Goal: Task Accomplishment & Management: Manage account settings

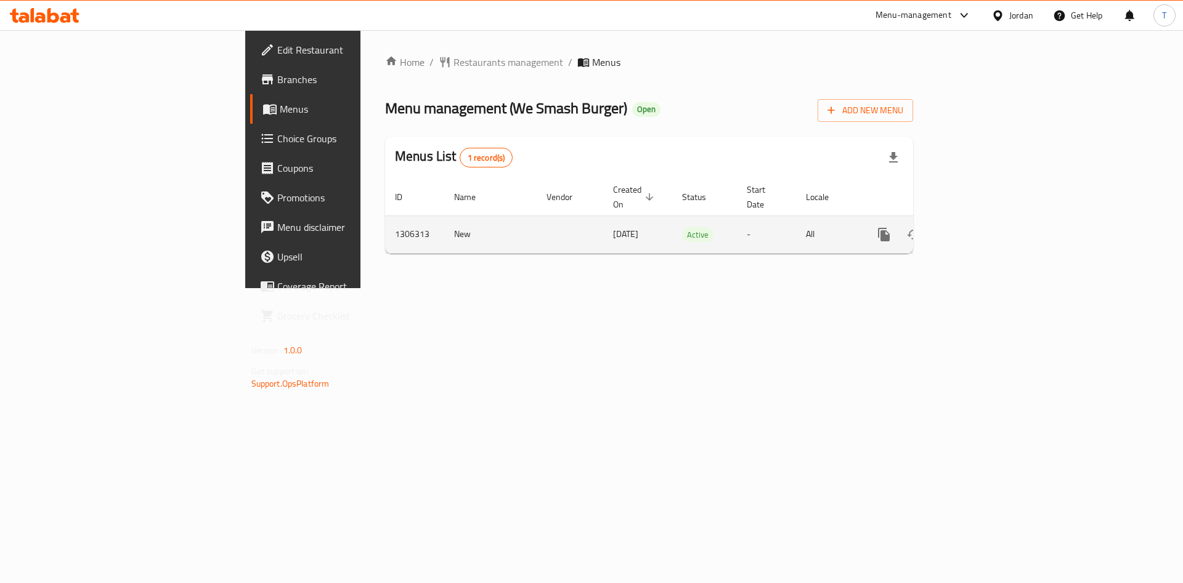
click at [980, 227] on icon "enhanced table" at bounding box center [972, 234] width 15 height 15
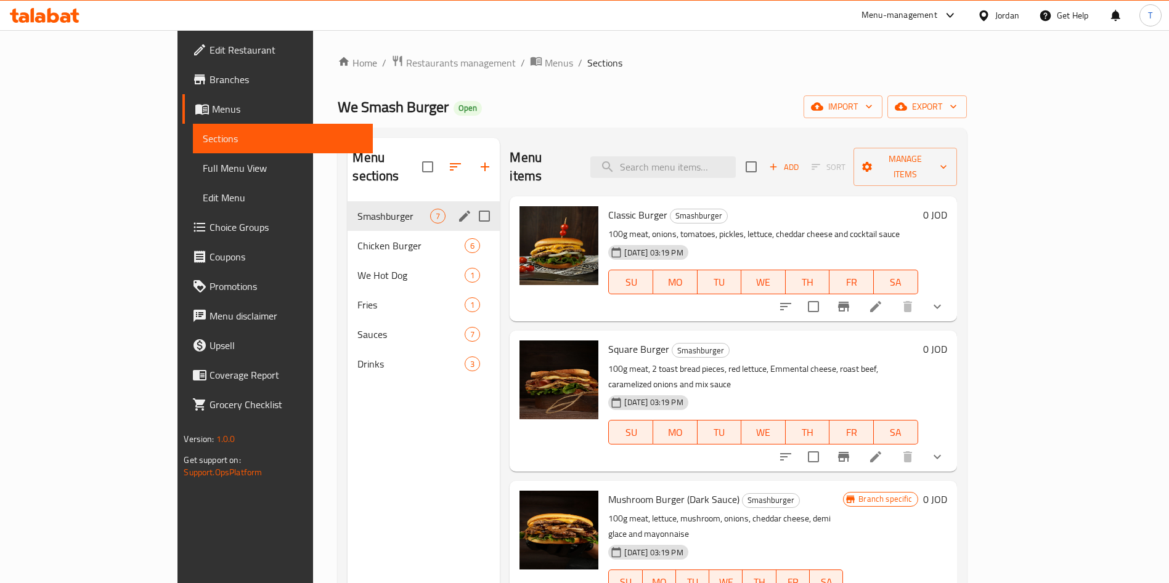
click at [457, 209] on icon "edit" at bounding box center [464, 216] width 15 height 15
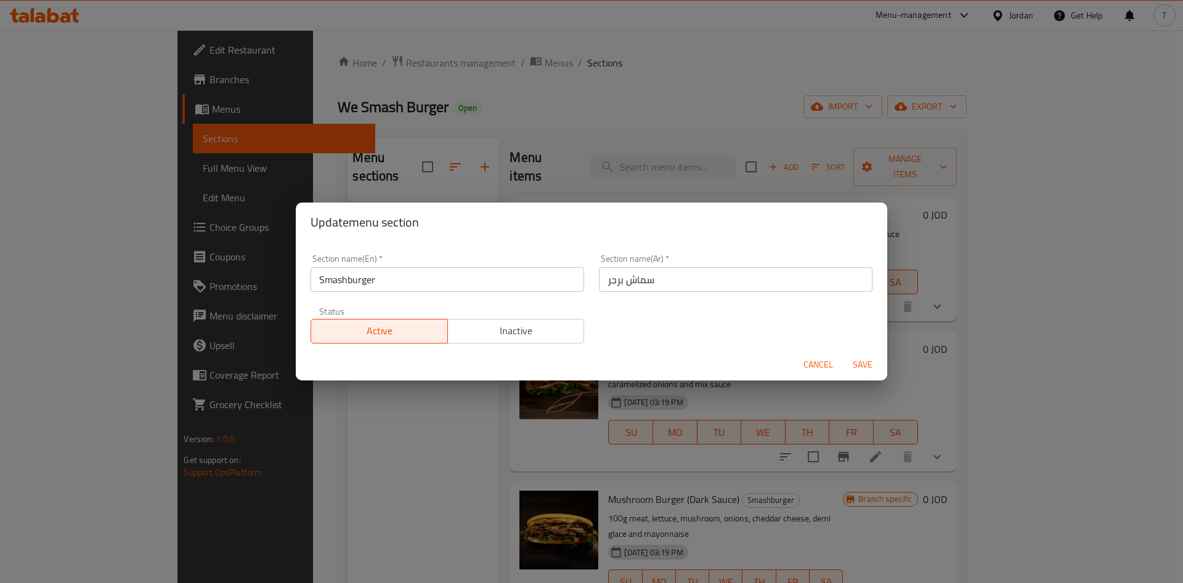
click at [347, 281] on input "Smashburger" at bounding box center [448, 279] width 274 height 25
type input "Smash burger"
click at [859, 361] on span "Save" at bounding box center [863, 364] width 30 height 15
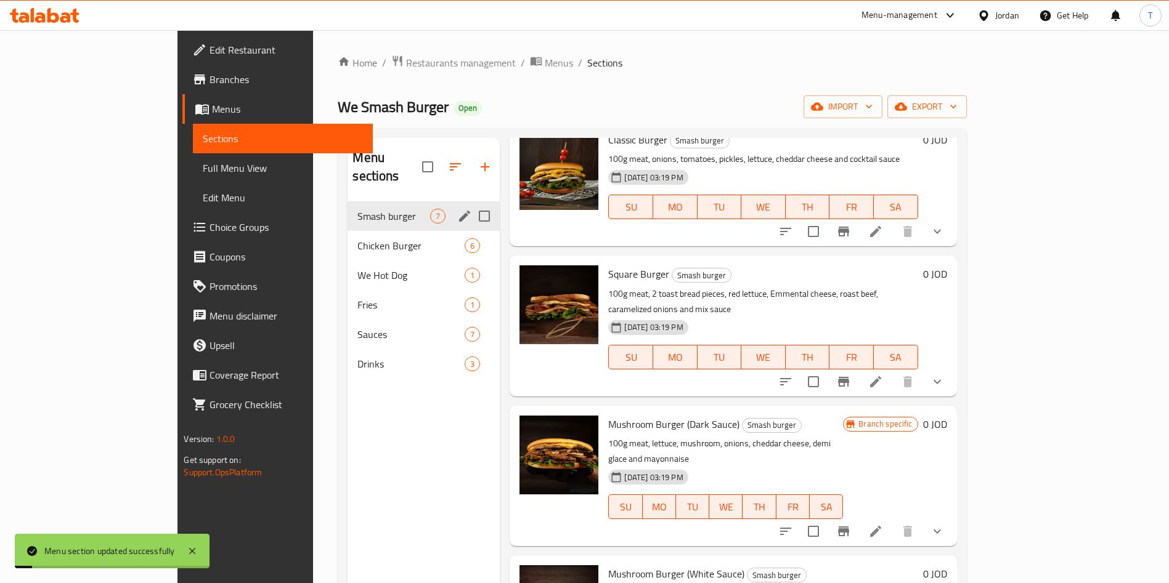
scroll to position [92, 0]
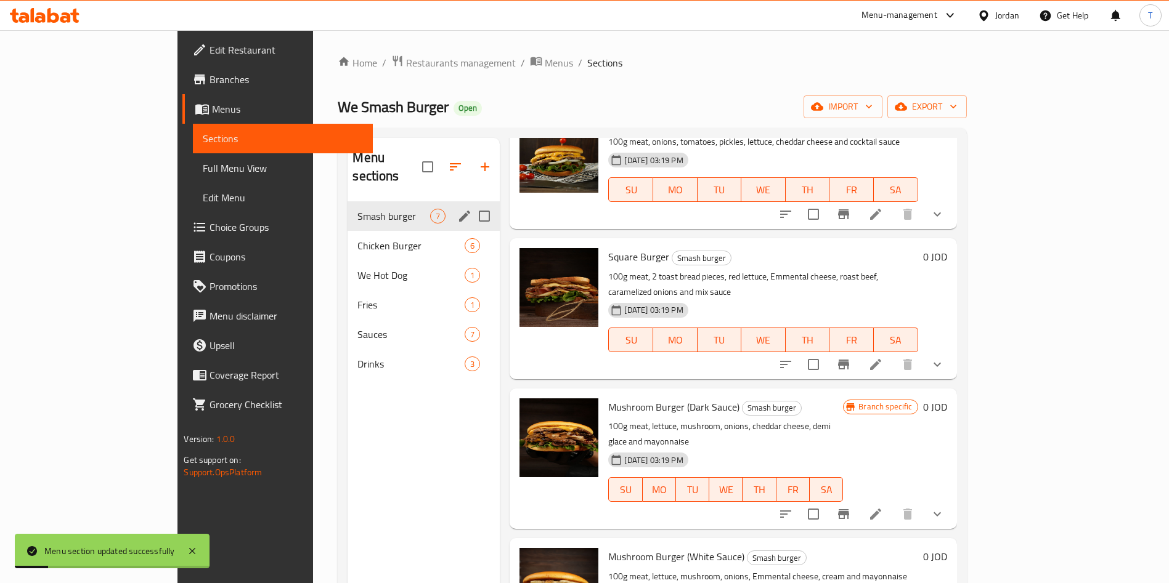
click at [347, 208] on div "Smash burger 7" at bounding box center [423, 216] width 152 height 30
click at [357, 238] on span "Chicken Burger" at bounding box center [393, 245] width 73 height 15
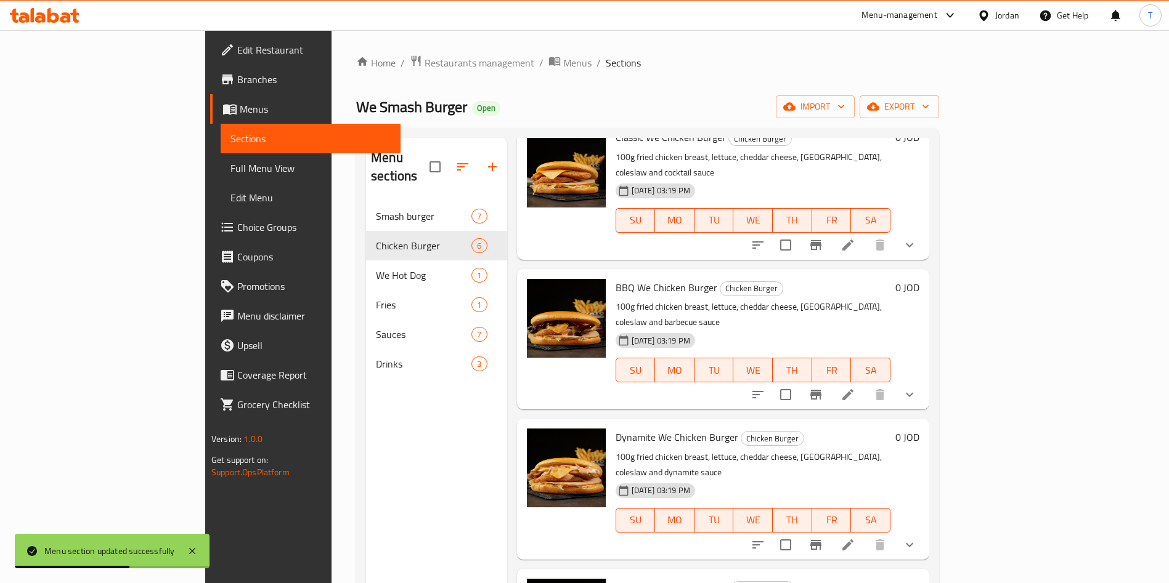
scroll to position [237, 0]
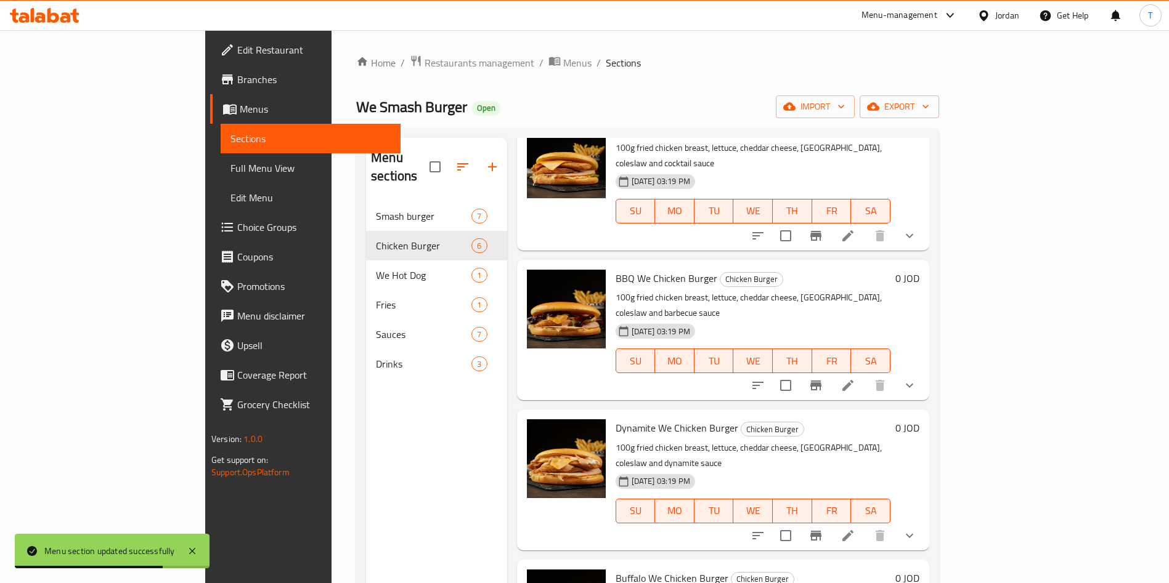
click at [237, 79] on span "Branches" at bounding box center [313, 79] width 153 height 15
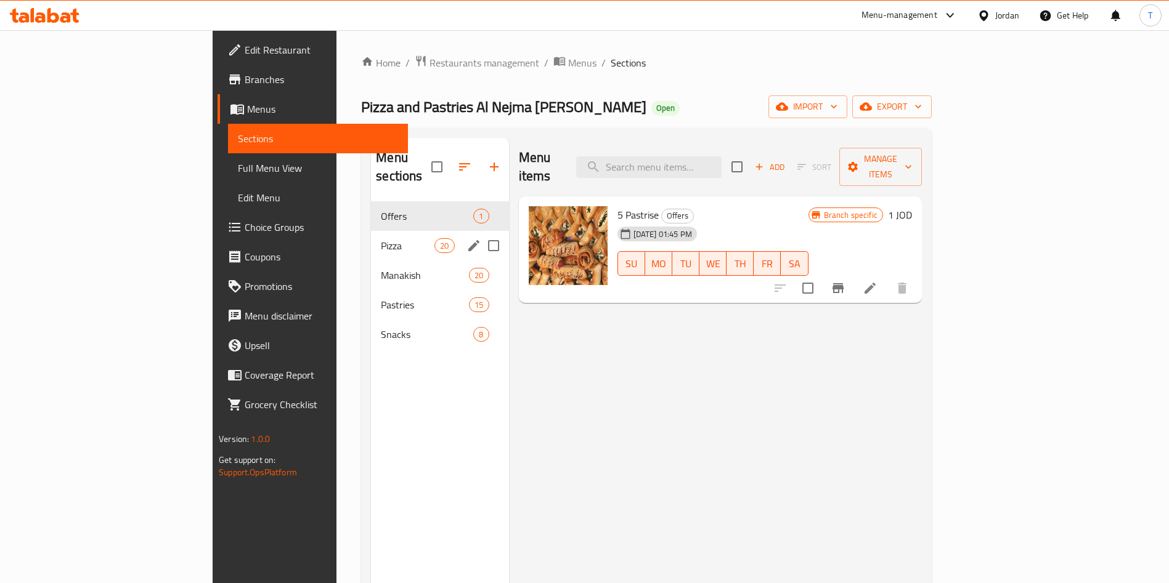
click at [381, 238] on span "Pizza" at bounding box center [408, 245] width 54 height 15
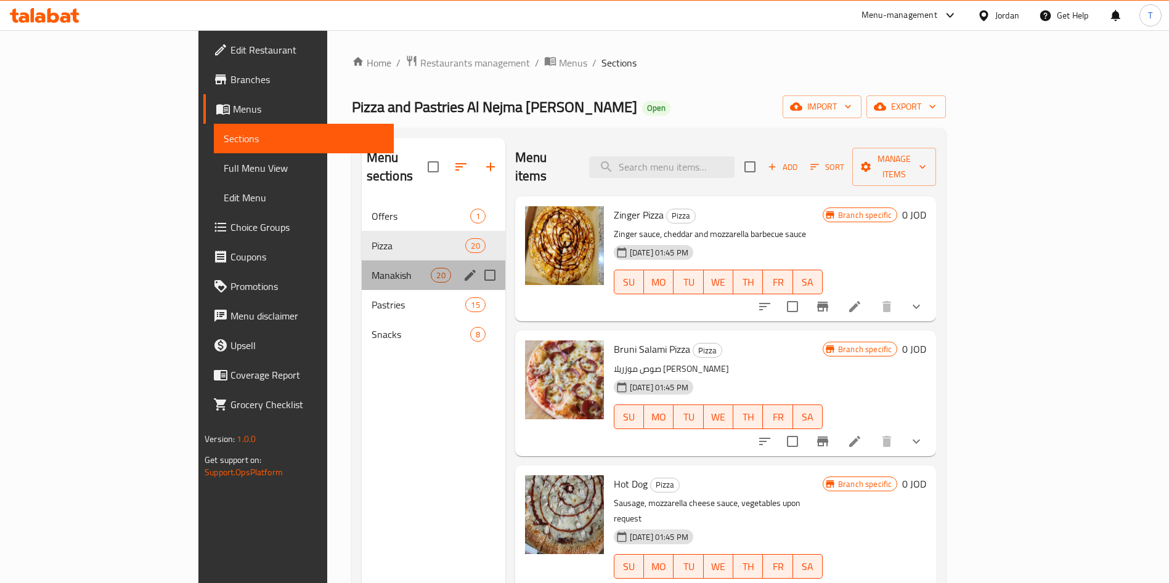
click at [362, 261] on div "Manakish 20" at bounding box center [434, 276] width 144 height 30
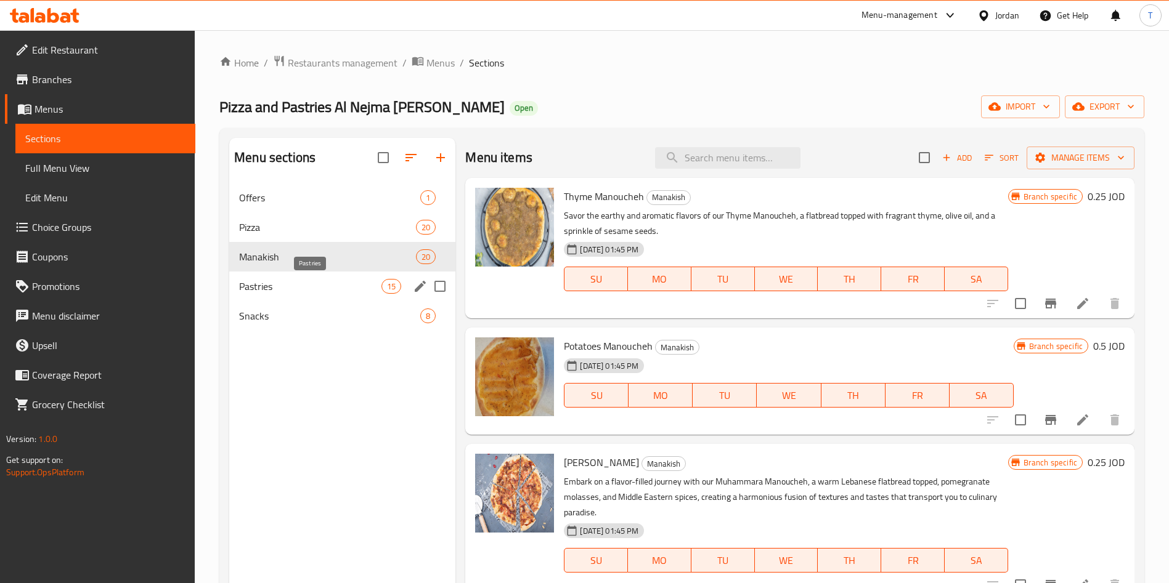
click at [303, 287] on span "Pastries" at bounding box center [310, 286] width 142 height 15
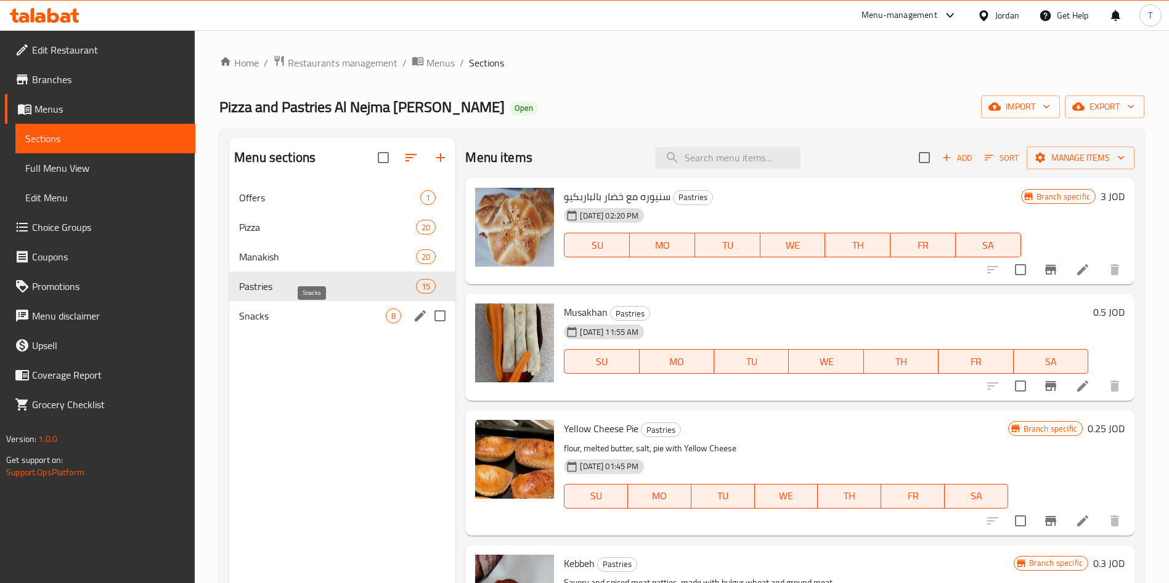
click at [304, 323] on span "Snacks" at bounding box center [312, 316] width 147 height 15
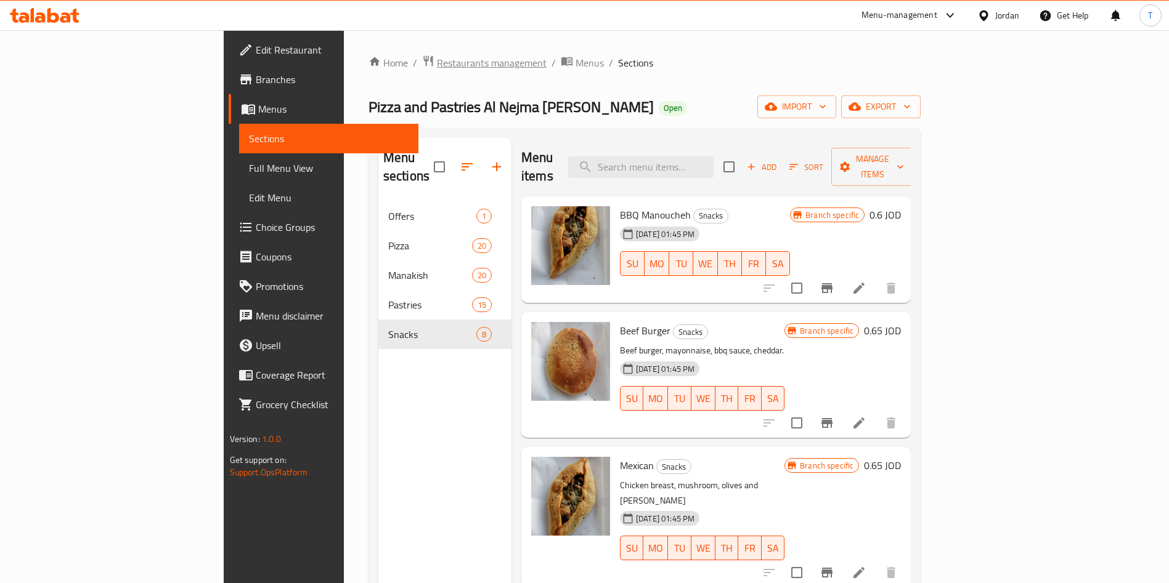
click at [437, 68] on span "Restaurants management" at bounding box center [492, 62] width 110 height 15
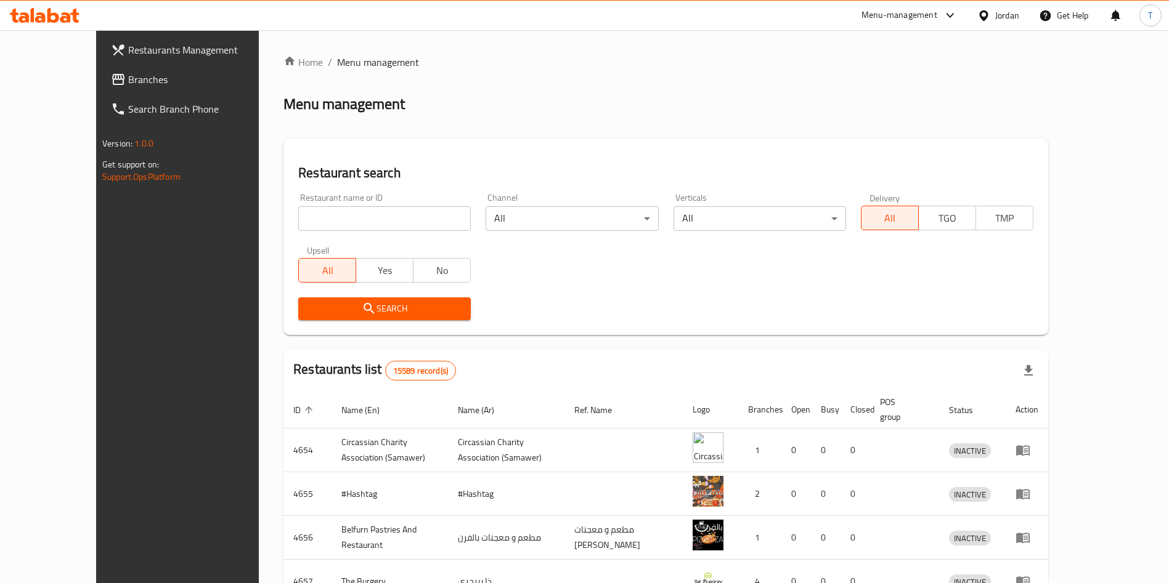
click at [101, 68] on link "Branches" at bounding box center [196, 80] width 190 height 30
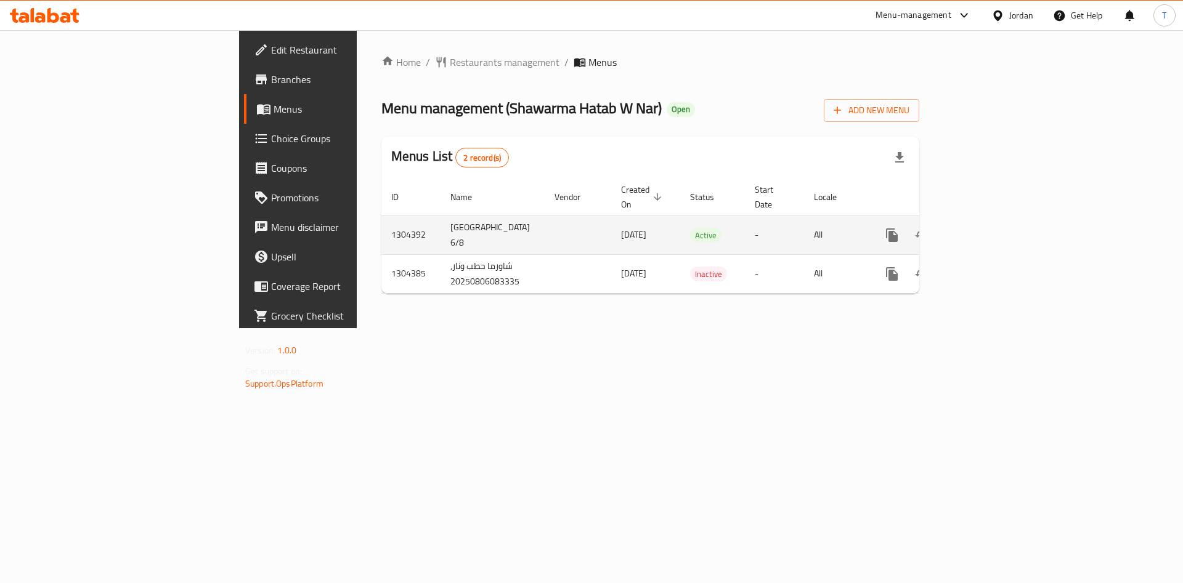
click at [996, 229] on link "enhanced table" at bounding box center [981, 236] width 30 height 30
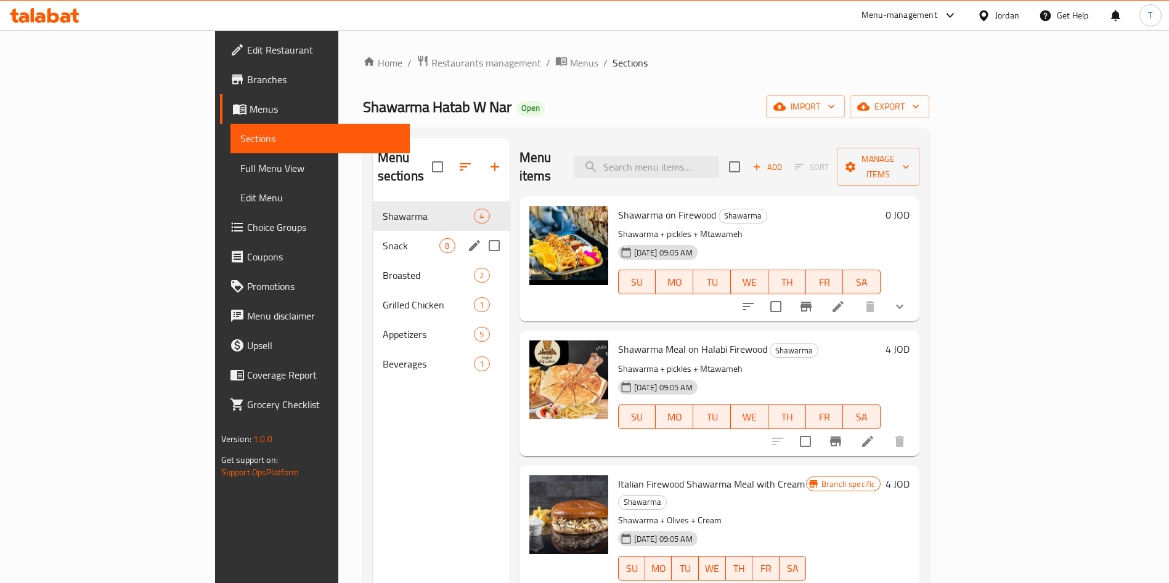
click at [373, 261] on div "Broasted 2" at bounding box center [441, 276] width 137 height 30
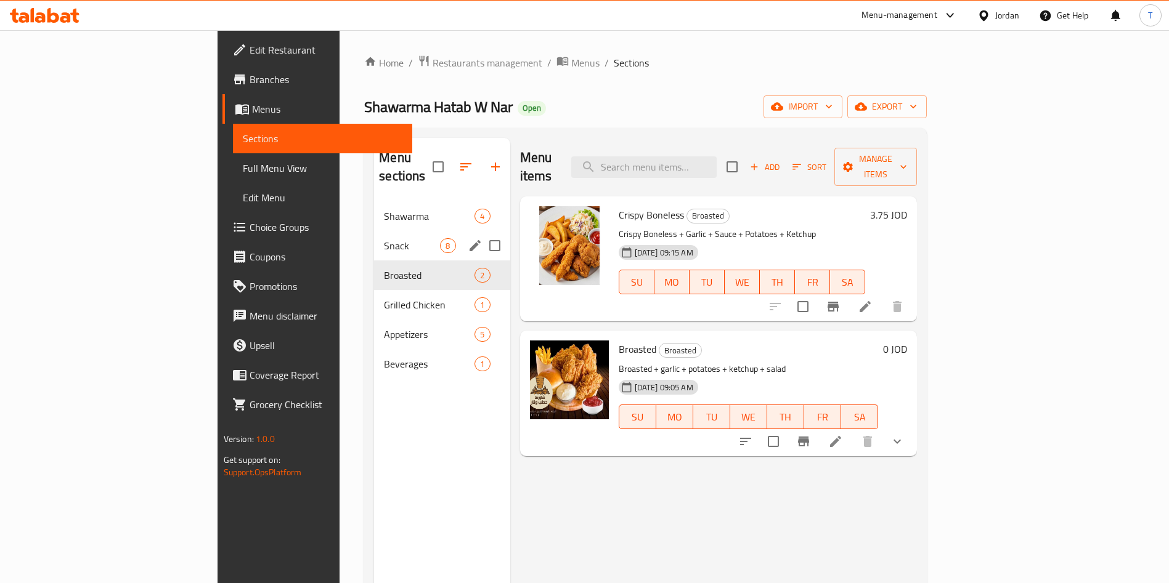
click at [374, 231] on div "Snack 8" at bounding box center [442, 246] width 136 height 30
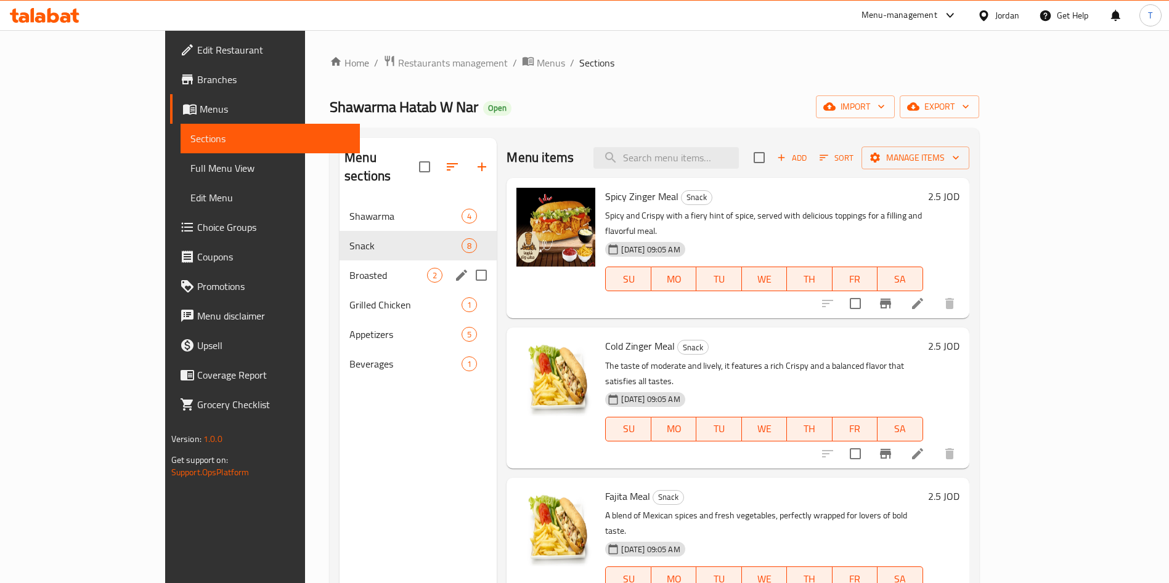
click at [339, 261] on div "Broasted 2" at bounding box center [417, 276] width 157 height 30
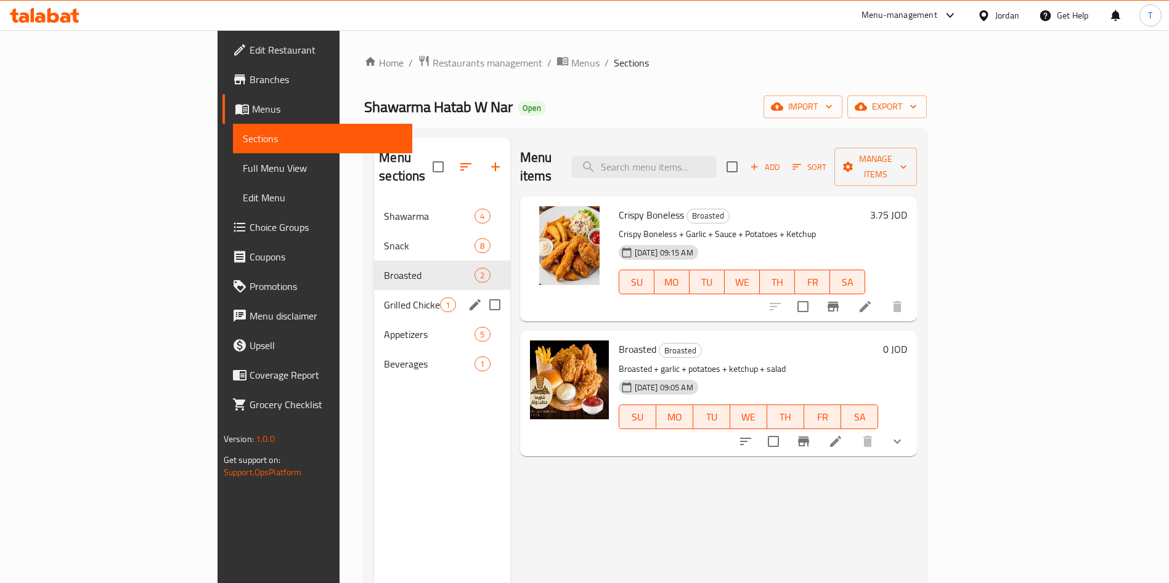
drag, startPoint x: 299, startPoint y: 276, endPoint x: 309, endPoint y: 293, distance: 20.2
click at [374, 290] on div "Grilled Chicken 1" at bounding box center [442, 305] width 136 height 30
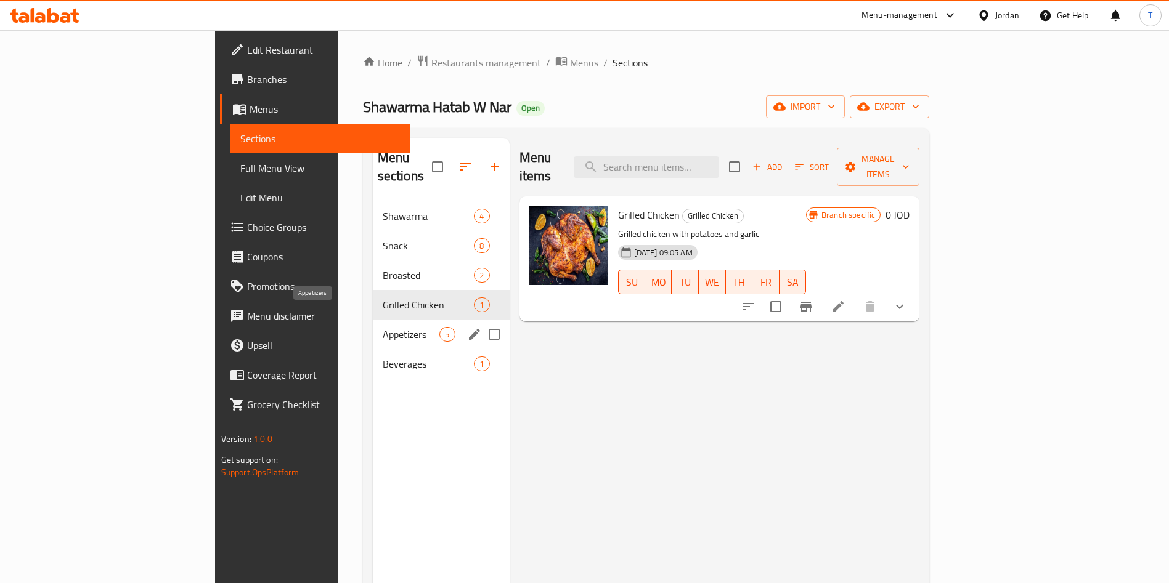
click at [383, 327] on span "Appetizers" at bounding box center [411, 334] width 57 height 15
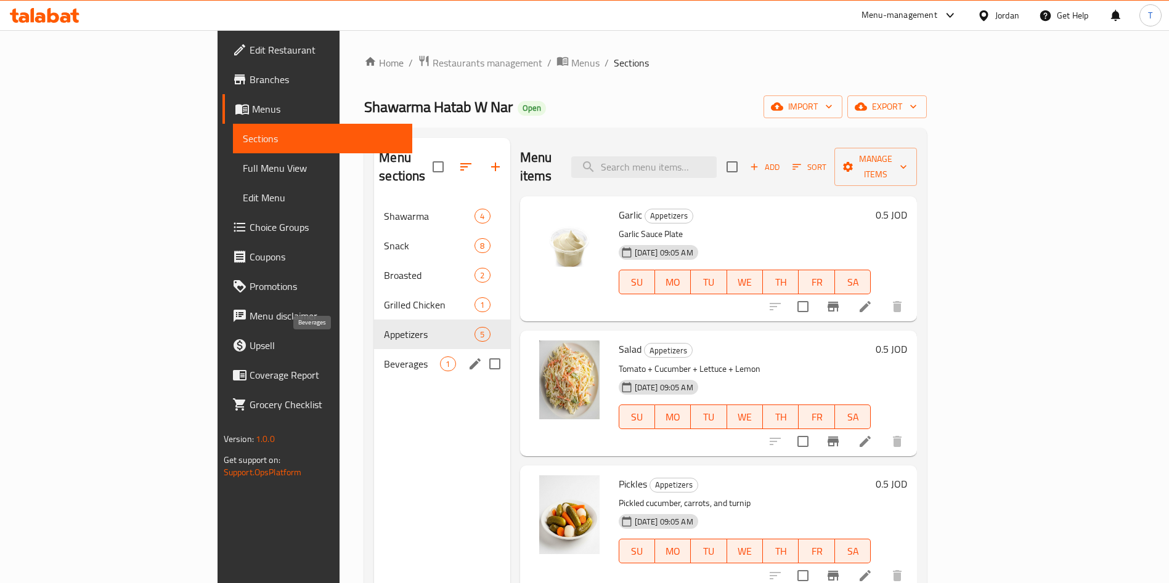
click at [384, 357] on span "Beverages" at bounding box center [412, 364] width 56 height 15
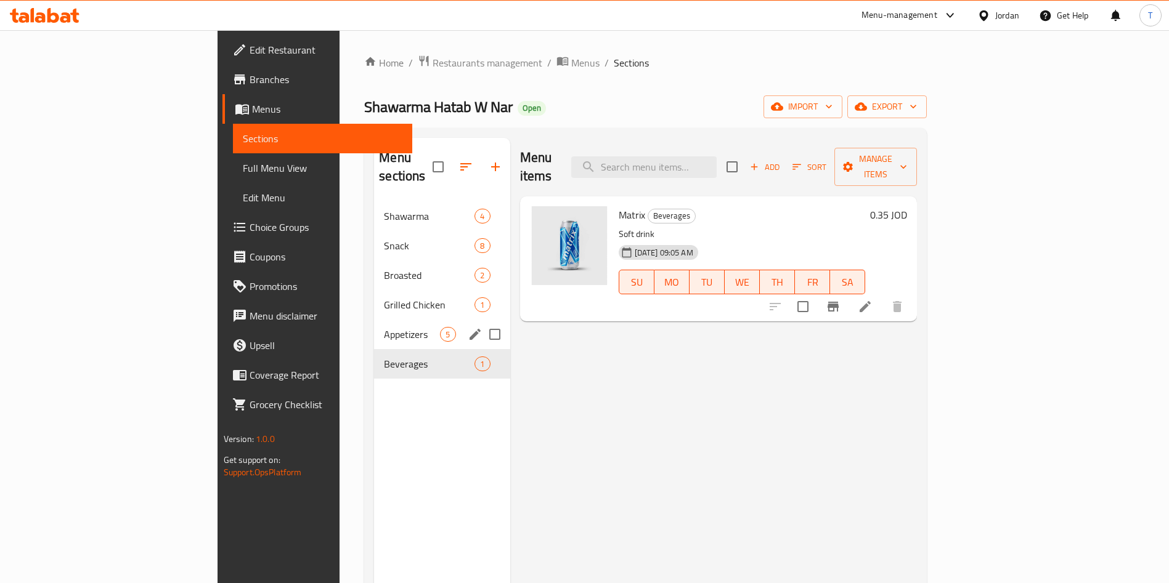
click at [384, 327] on span "Appetizers" at bounding box center [412, 334] width 56 height 15
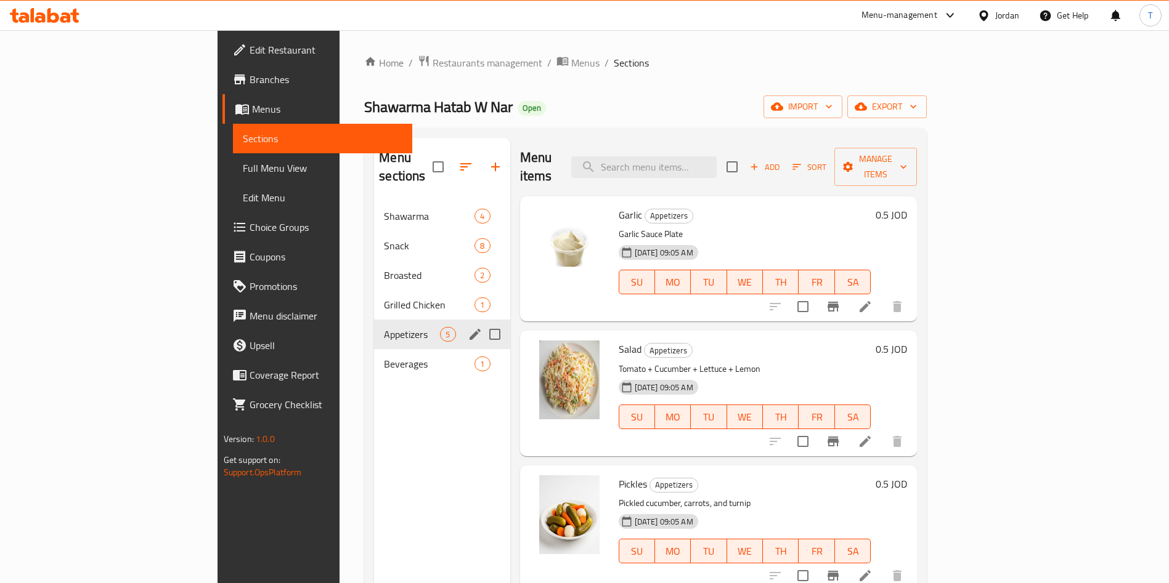
click at [384, 298] on span "Grilled Chicken" at bounding box center [429, 305] width 91 height 15
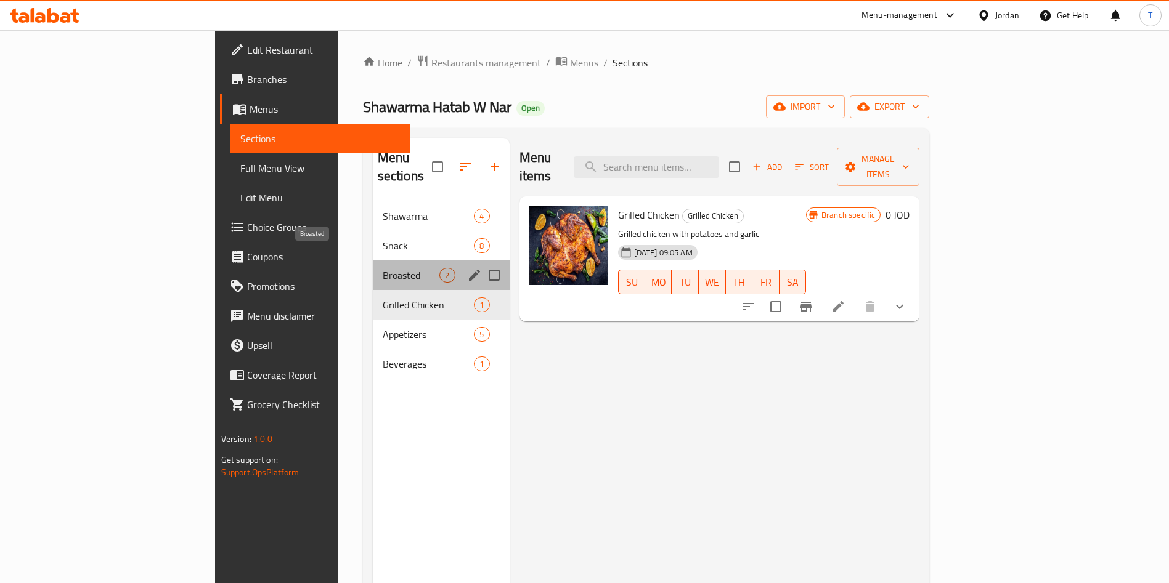
click at [383, 268] on span "Broasted" at bounding box center [411, 275] width 57 height 15
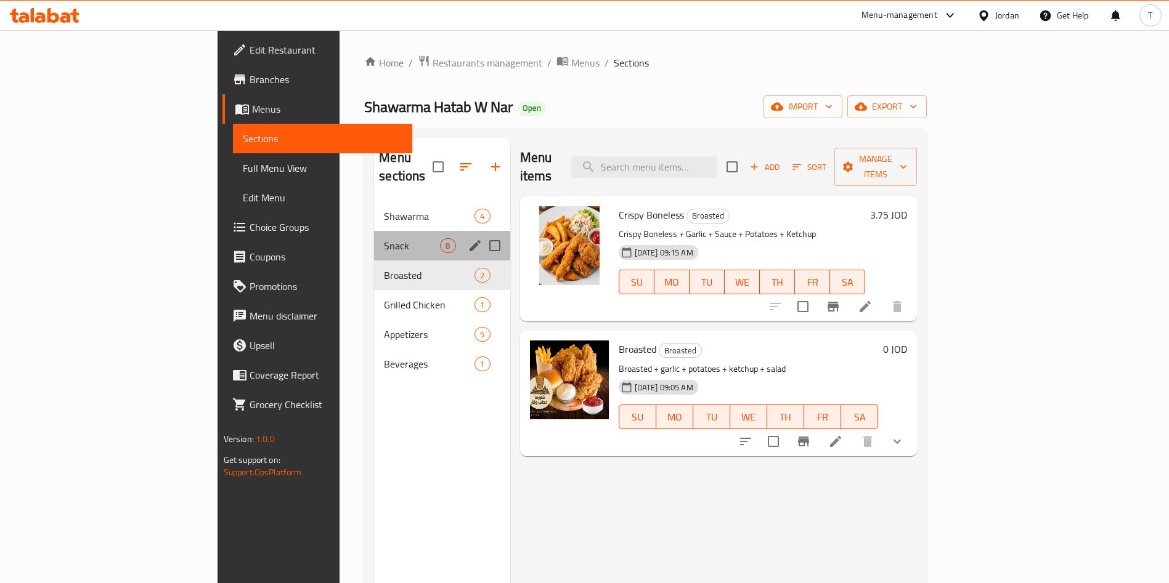
click at [374, 235] on div "Snack 8" at bounding box center [442, 246] width 136 height 30
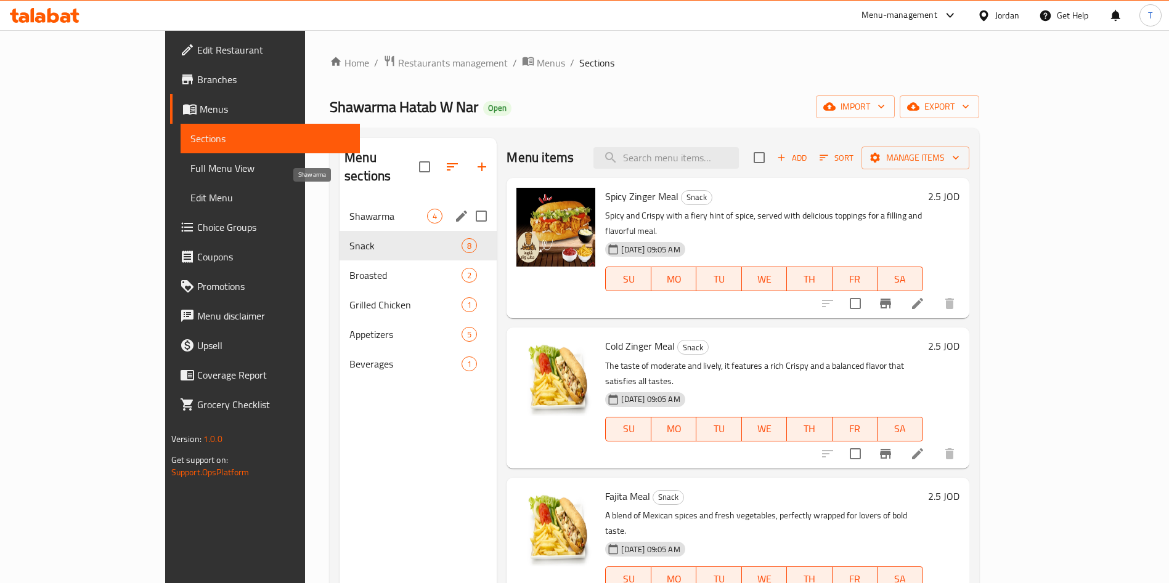
click at [349, 209] on span "Shawarma" at bounding box center [388, 216] width 78 height 15
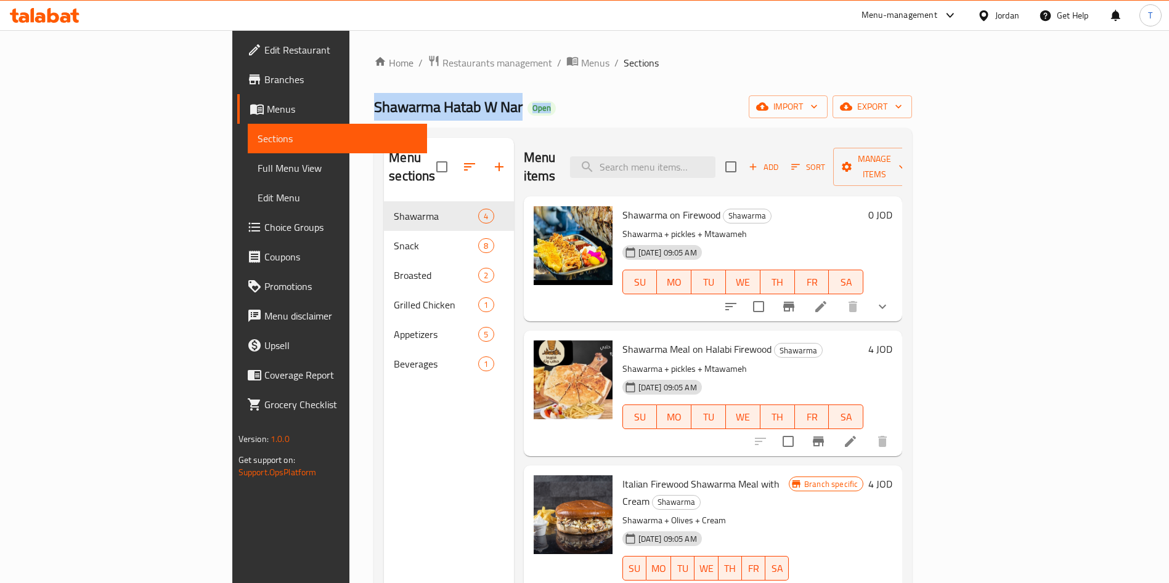
drag, startPoint x: 445, startPoint y: 110, endPoint x: 219, endPoint y: 115, distance: 226.8
click at [349, 115] on div "Home / Restaurants management / Menus / Sections Shawarma Hatab W Nar Open impo…" at bounding box center [642, 393] width 587 height 726
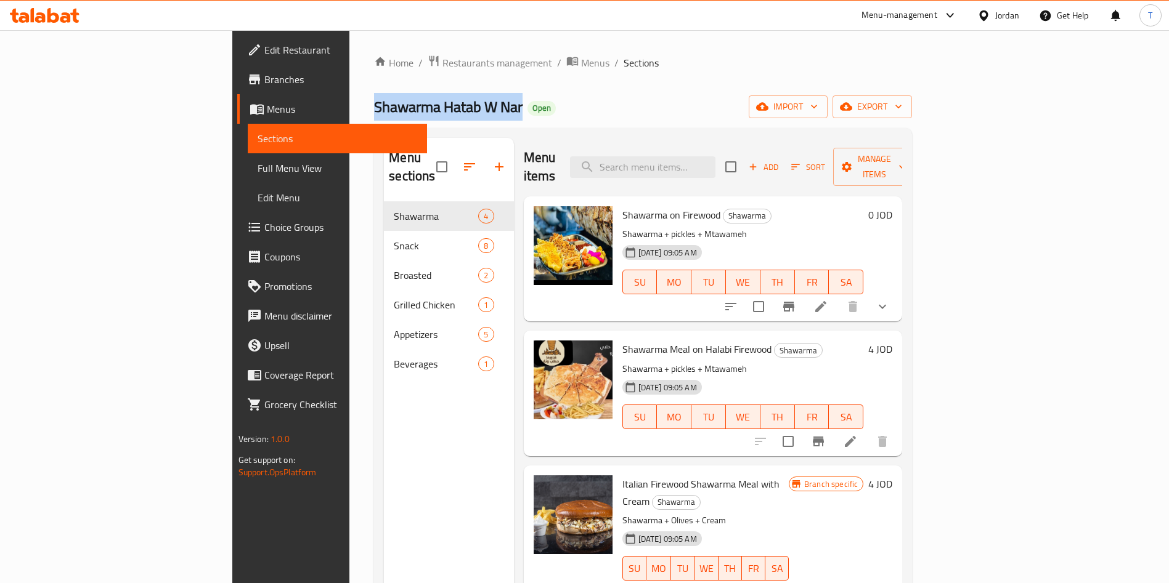
click at [374, 105] on span "Shawarma Hatab W Nar" at bounding box center [448, 107] width 148 height 28
click at [429, 128] on div "Menu sections Shawarma 4 Snack 8 Broasted 2 Grilled Chicken 1 Appetizers 5 Beve…" at bounding box center [643, 429] width 538 height 603
drag, startPoint x: 431, startPoint y: 116, endPoint x: 230, endPoint y: 115, distance: 200.2
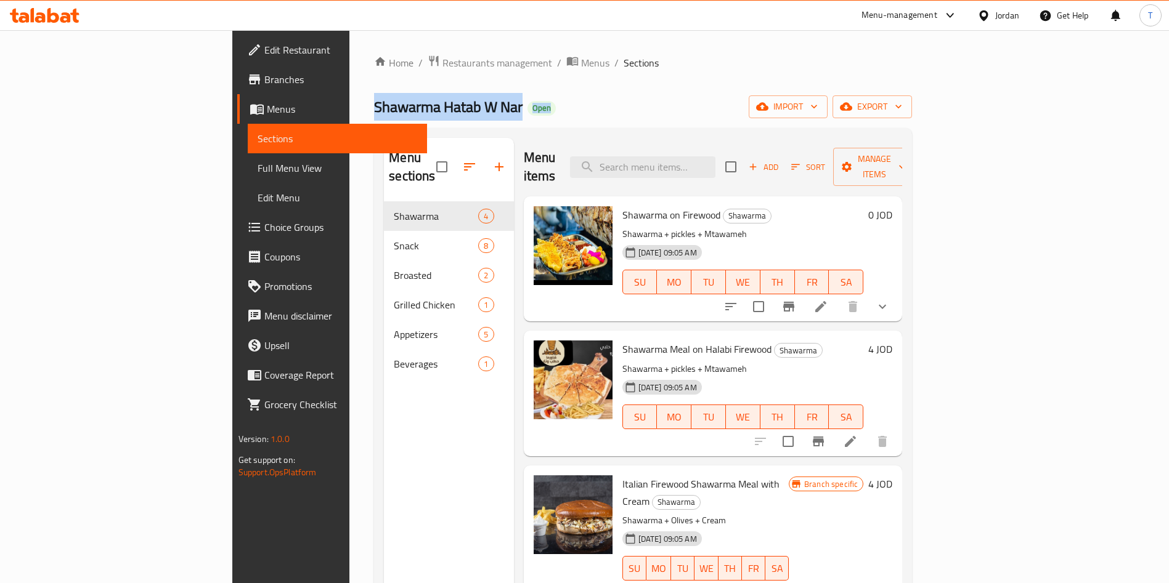
click at [349, 116] on div "Home / Restaurants management / Menus / Sections Shawarma Hatab W Nar Open impo…" at bounding box center [642, 393] width 587 height 726
click at [374, 113] on span "Shawarma Hatab W Nar" at bounding box center [448, 107] width 148 height 28
click at [408, 108] on div "Shawarma Hatab W Nar Open import export" at bounding box center [643, 106] width 538 height 23
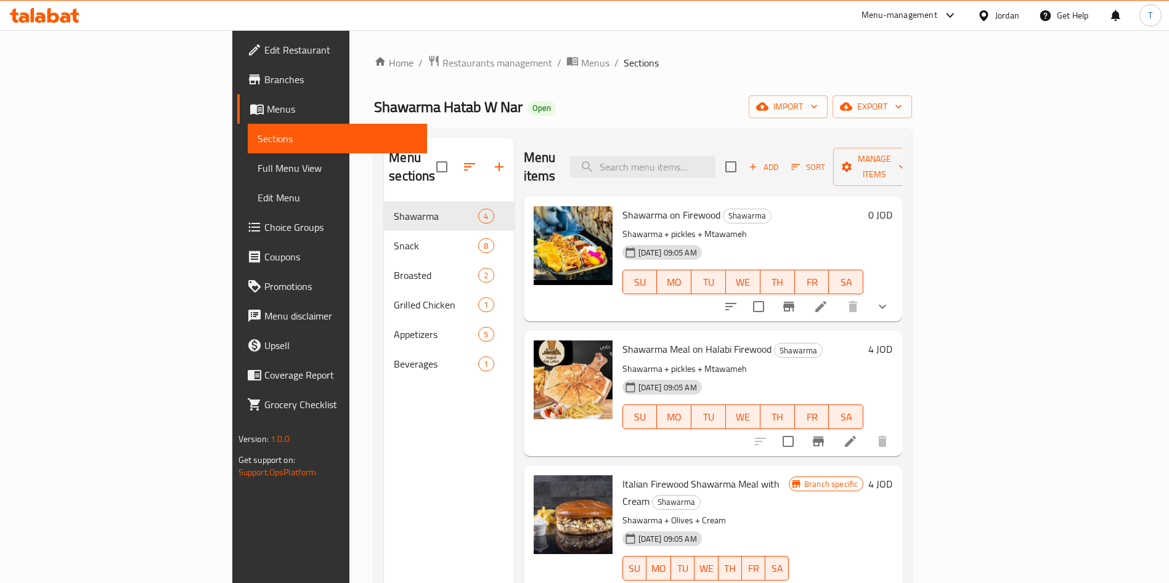
click at [408, 108] on div "Shawarma Hatab W Nar Open import export" at bounding box center [643, 106] width 538 height 23
click at [527, 103] on span "Open" at bounding box center [541, 108] width 28 height 10
drag, startPoint x: 369, startPoint y: 97, endPoint x: 216, endPoint y: 111, distance: 153.4
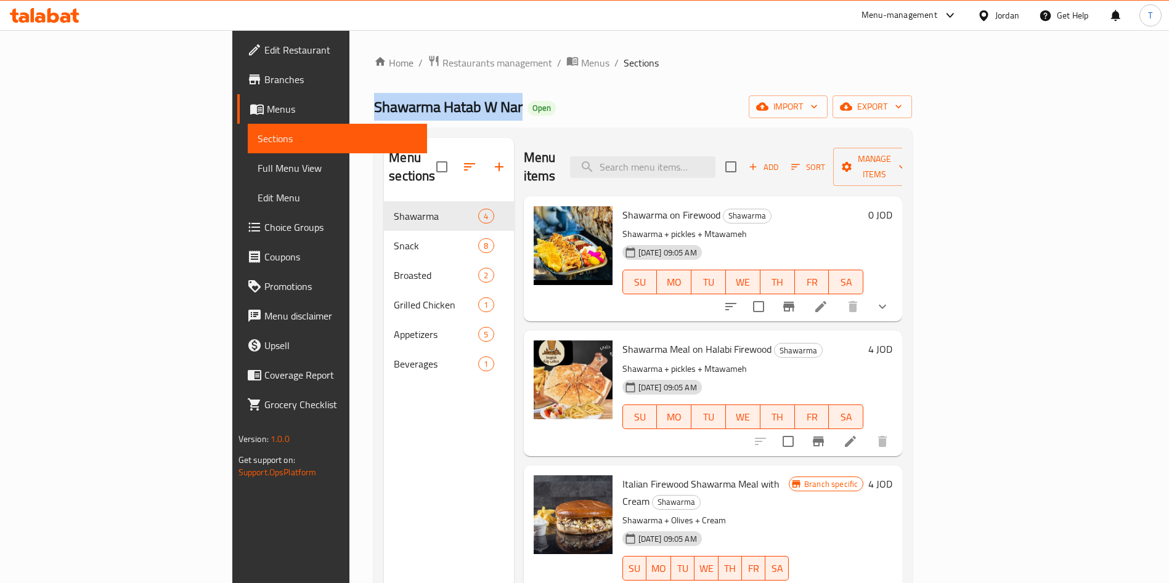
click at [349, 111] on div "Home / Restaurants management / Menus / Sections Shawarma Hatab W Nar Open impo…" at bounding box center [642, 393] width 587 height 726
click at [374, 104] on span "Shawarma Hatab W Nar" at bounding box center [448, 107] width 148 height 28
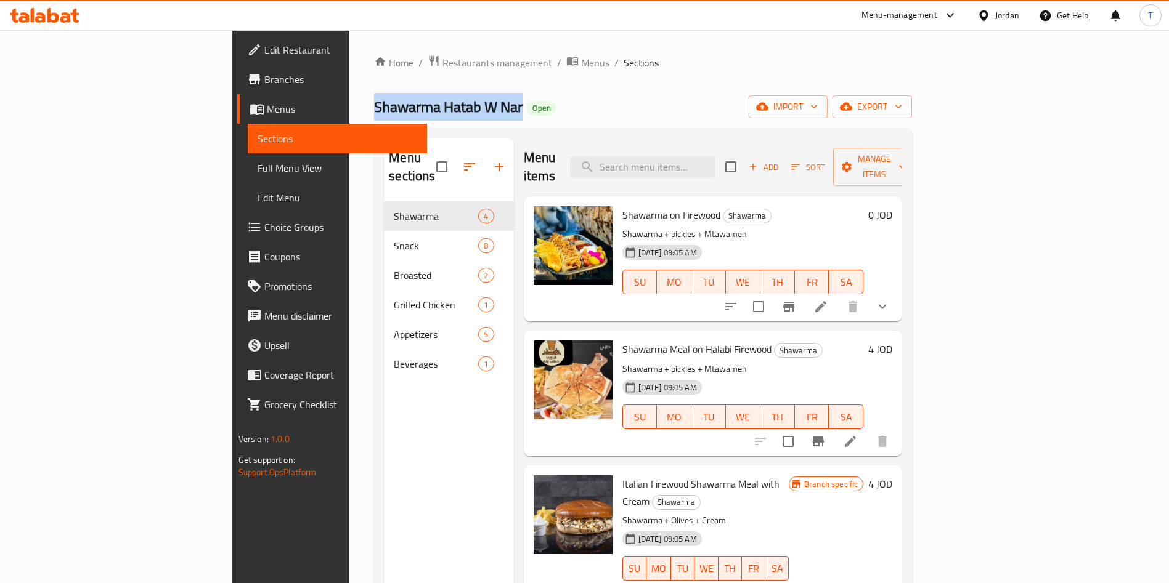
click at [374, 104] on span "Shawarma Hatab W Nar" at bounding box center [448, 107] width 148 height 28
click at [374, 106] on span "Shawarma Hatab W Nar" at bounding box center [448, 107] width 148 height 28
click at [264, 86] on span "Branches" at bounding box center [340, 79] width 153 height 15
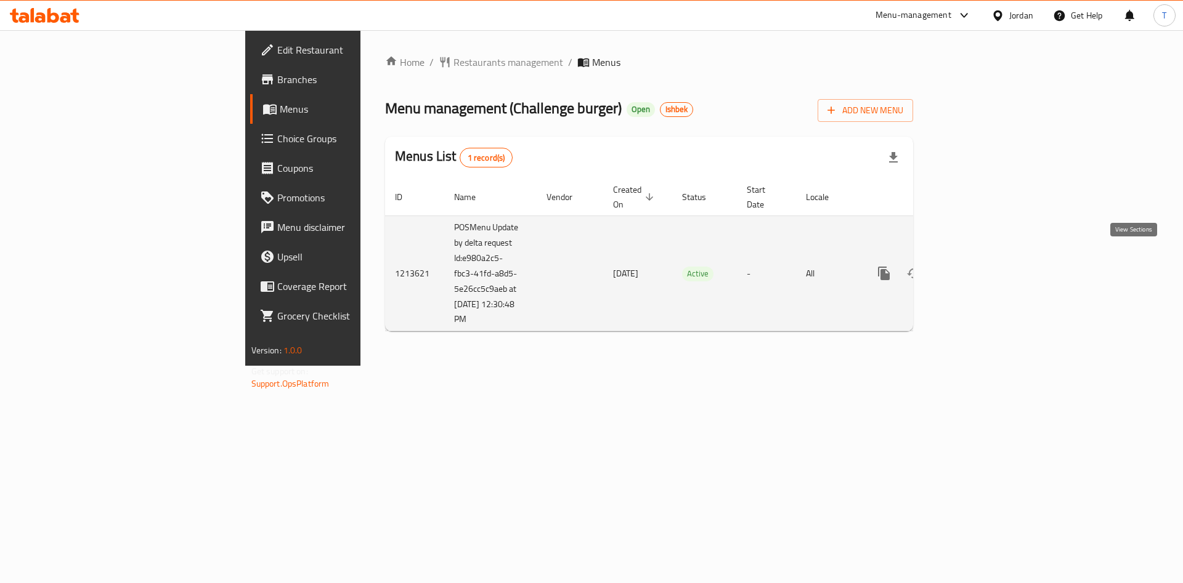
click at [980, 266] on icon "enhanced table" at bounding box center [972, 273] width 15 height 15
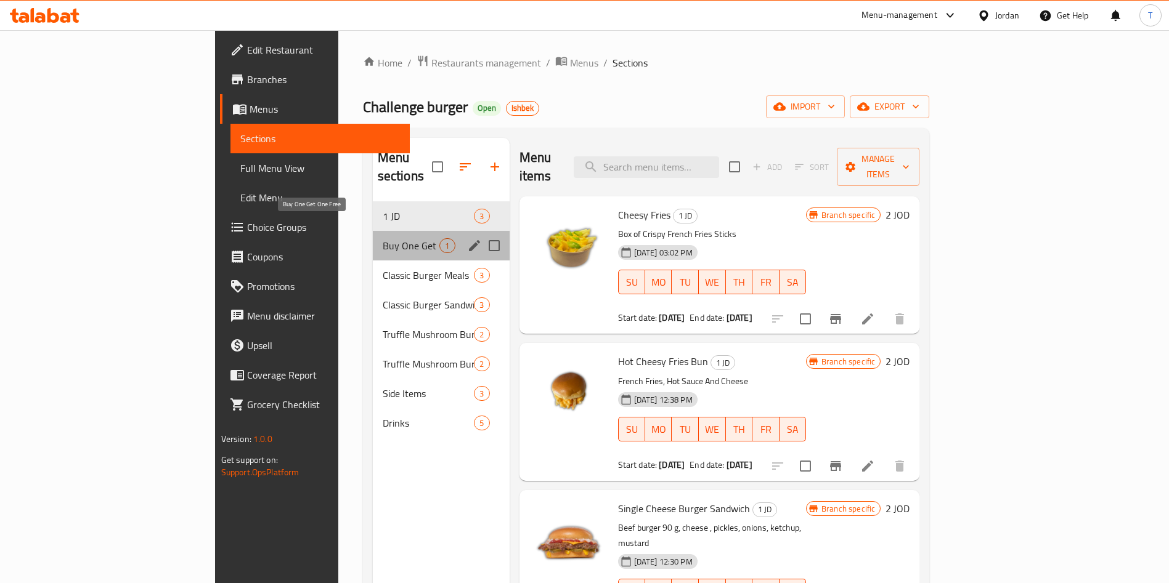
click at [383, 238] on span "Buy One Get One Free" at bounding box center [411, 245] width 57 height 15
